Goal: Task Accomplishment & Management: Manage account settings

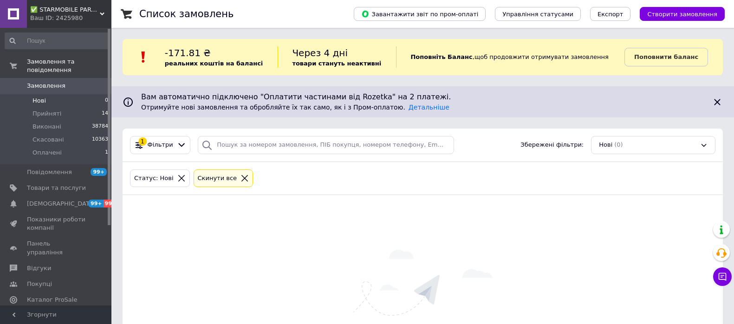
drag, startPoint x: 0, startPoint y: 0, endPoint x: 50, endPoint y: 142, distance: 150.0
click at [49, 149] on span "Оплачені" at bounding box center [46, 153] width 29 height 8
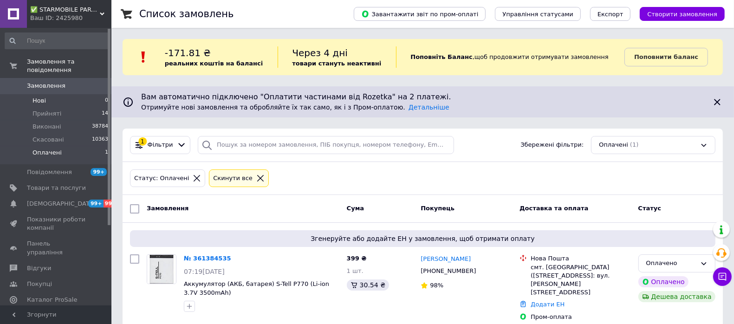
click at [43, 97] on span "Нові" at bounding box center [38, 101] width 13 height 8
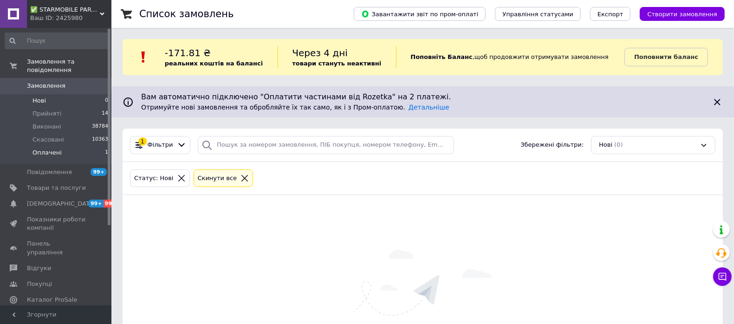
click at [52, 149] on span "Оплачені" at bounding box center [46, 153] width 29 height 8
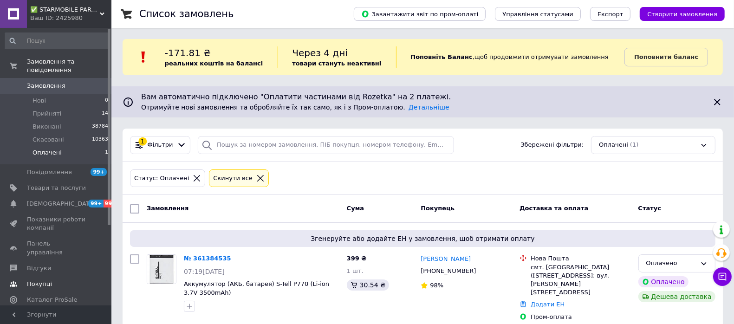
click at [38, 264] on span "Відгуки" at bounding box center [39, 268] width 24 height 8
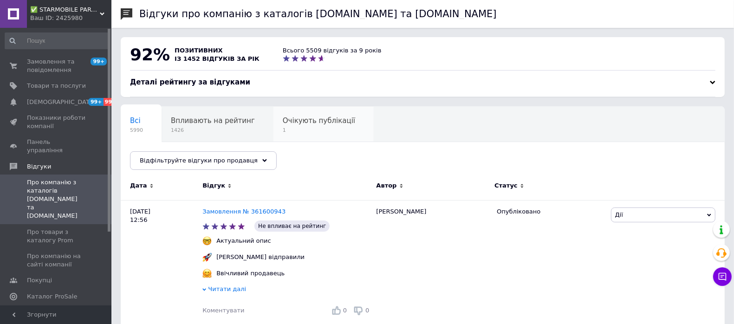
click at [298, 122] on span "Очікують публікації" at bounding box center [319, 121] width 72 height 8
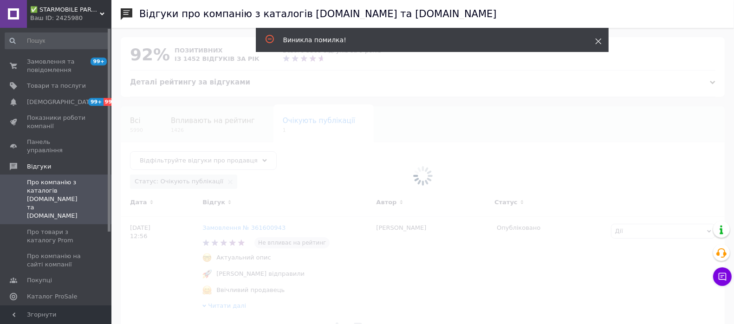
click at [600, 38] on icon at bounding box center [598, 41] width 6 height 6
